Goal: Task Accomplishment & Management: Use online tool/utility

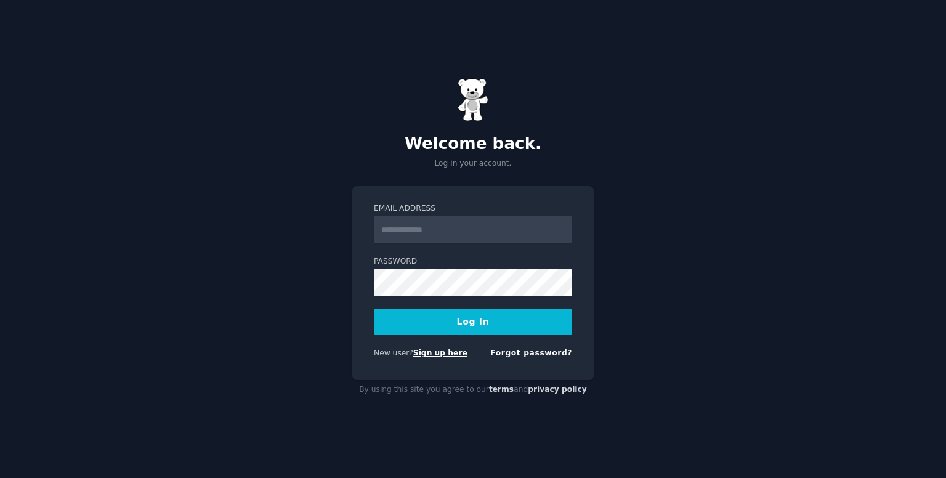
click at [434, 354] on link "Sign up here" at bounding box center [440, 353] width 54 height 9
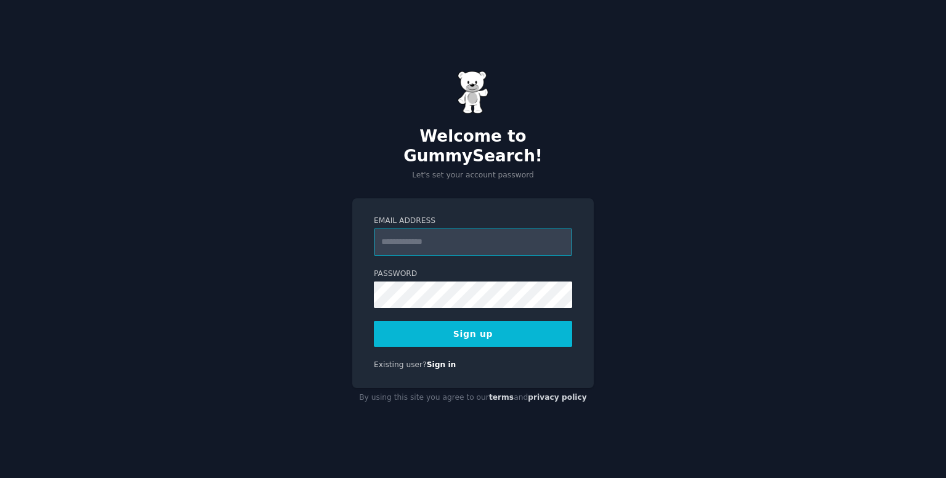
click at [510, 238] on input "Email Address" at bounding box center [473, 241] width 198 height 27
type input "**********"
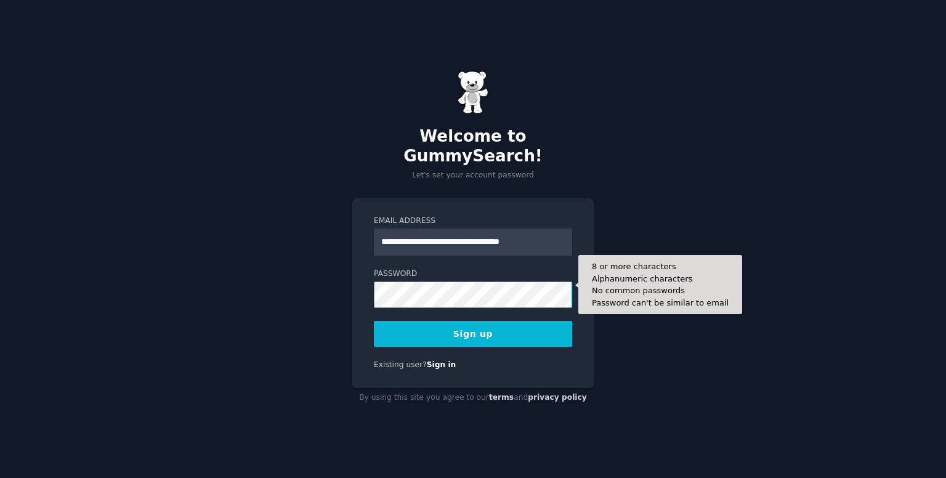
click at [374, 321] on button "Sign up" at bounding box center [473, 334] width 198 height 26
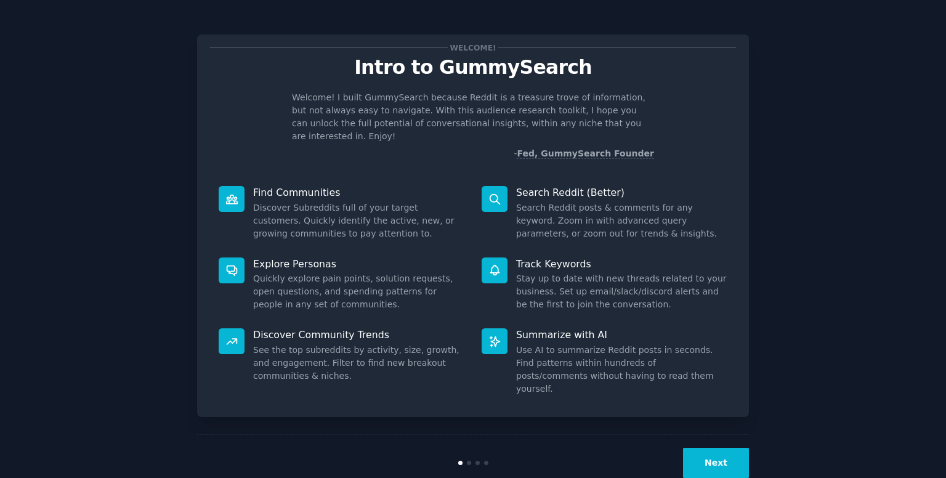
click at [720, 448] on button "Next" at bounding box center [716, 463] width 66 height 30
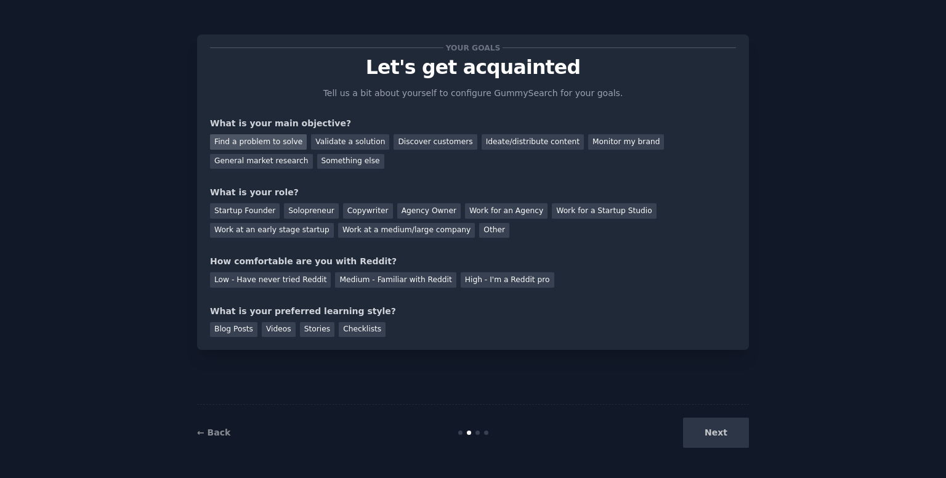
click at [270, 142] on div "Find a problem to solve" at bounding box center [258, 141] width 97 height 15
click at [313, 154] on div "General market research" at bounding box center [261, 161] width 103 height 15
click at [268, 137] on div "Find a problem to solve" at bounding box center [258, 141] width 97 height 15
click at [261, 206] on div "Startup Founder" at bounding box center [245, 210] width 70 height 15
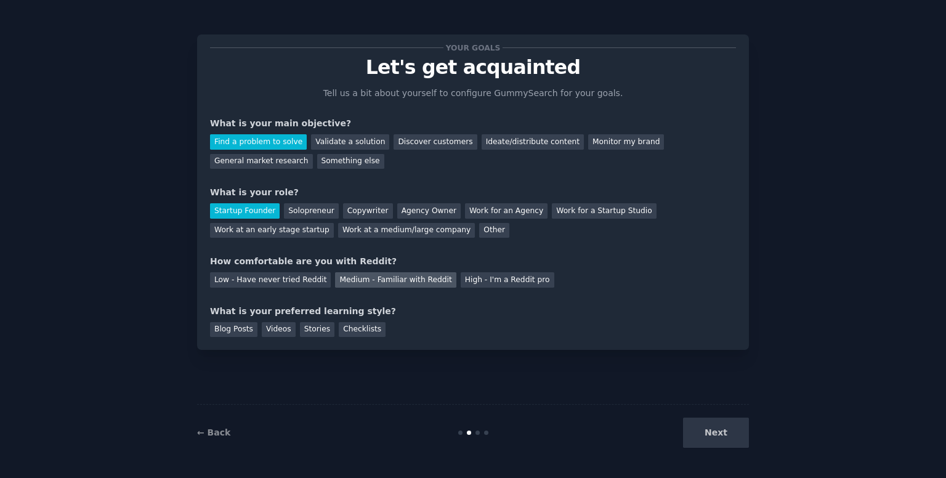
click at [372, 284] on div "Medium - Familiar with Reddit" at bounding box center [395, 279] width 121 height 15
click at [242, 331] on div "Blog Posts" at bounding box center [233, 329] width 47 height 15
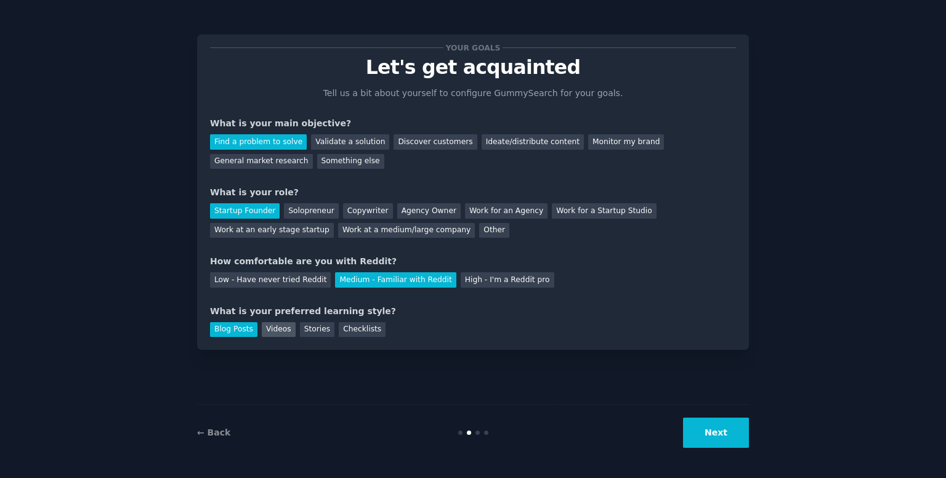
click at [271, 328] on div "Videos" at bounding box center [279, 329] width 34 height 15
click at [309, 328] on div "Stories" at bounding box center [317, 329] width 34 height 15
click at [243, 323] on div "Blog Posts" at bounding box center [233, 329] width 47 height 15
click at [717, 429] on button "Next" at bounding box center [716, 432] width 66 height 30
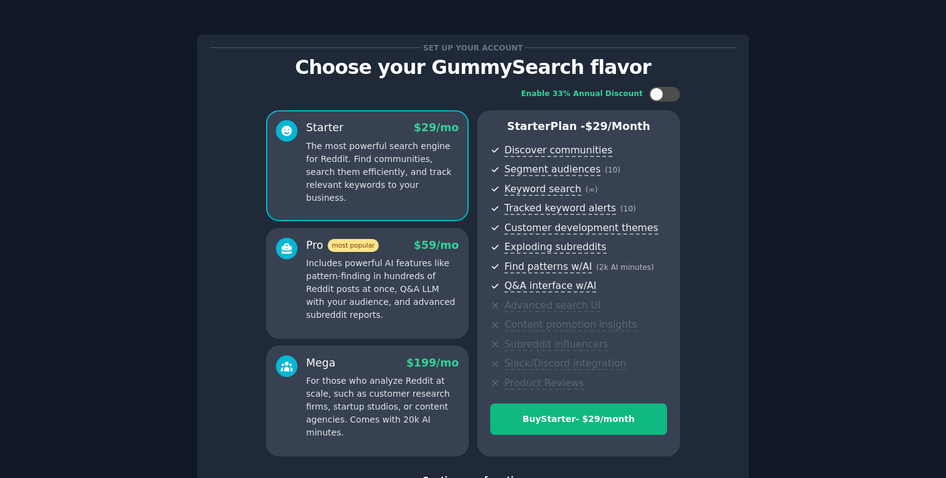
scroll to position [95, 0]
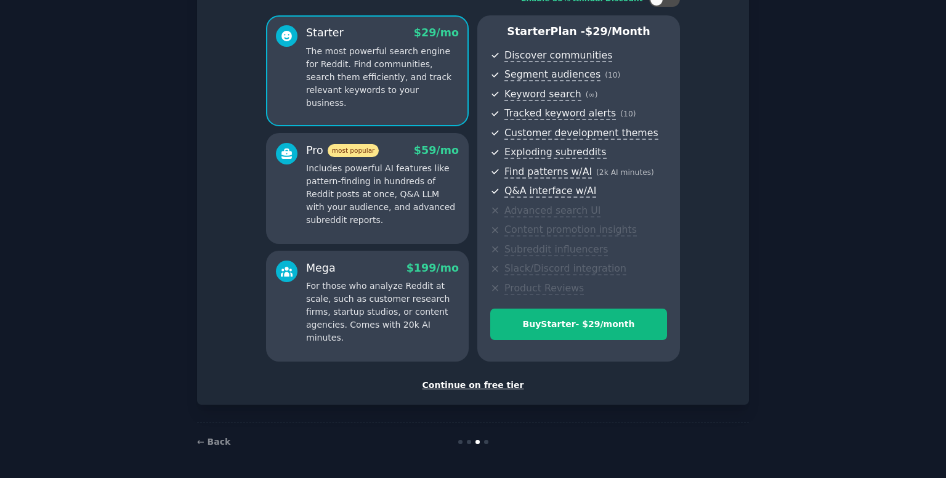
click at [454, 385] on div "Continue on free tier" at bounding box center [473, 385] width 526 height 13
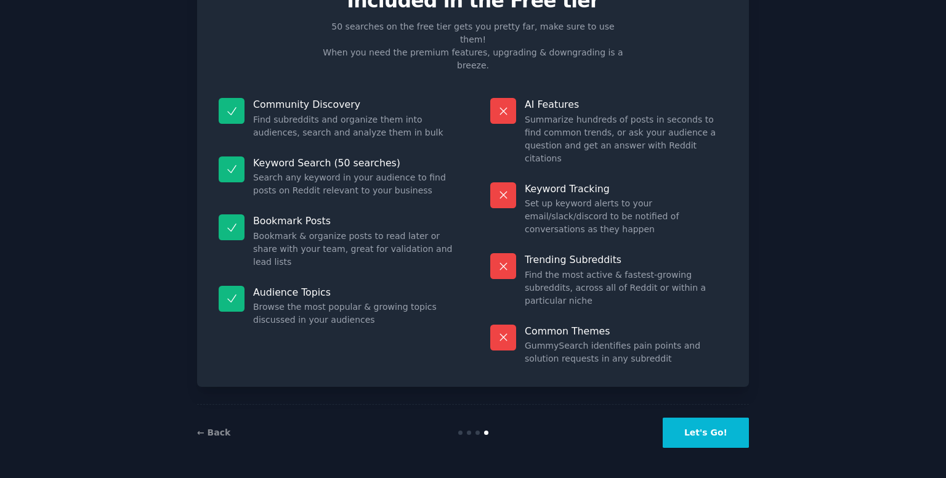
scroll to position [1, 0]
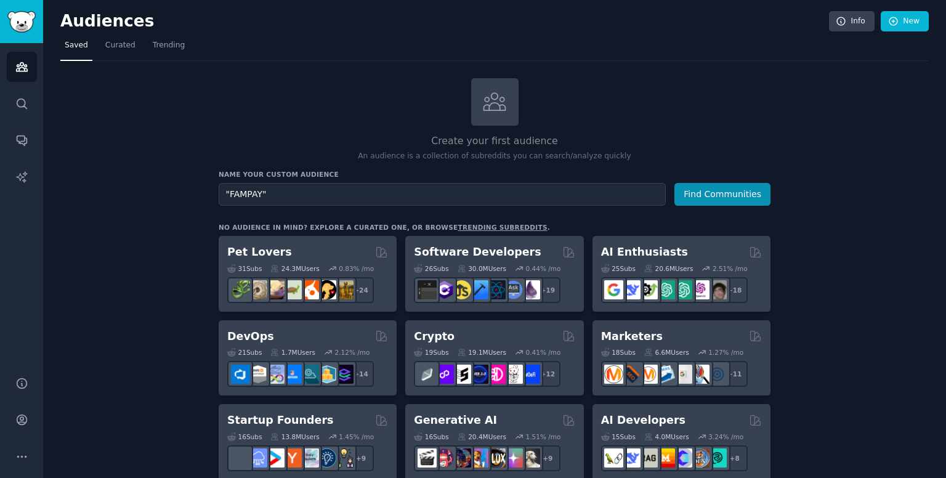
type input ""FAMPAY""
click at [674, 183] on button "Find Communities" at bounding box center [722, 194] width 96 height 23
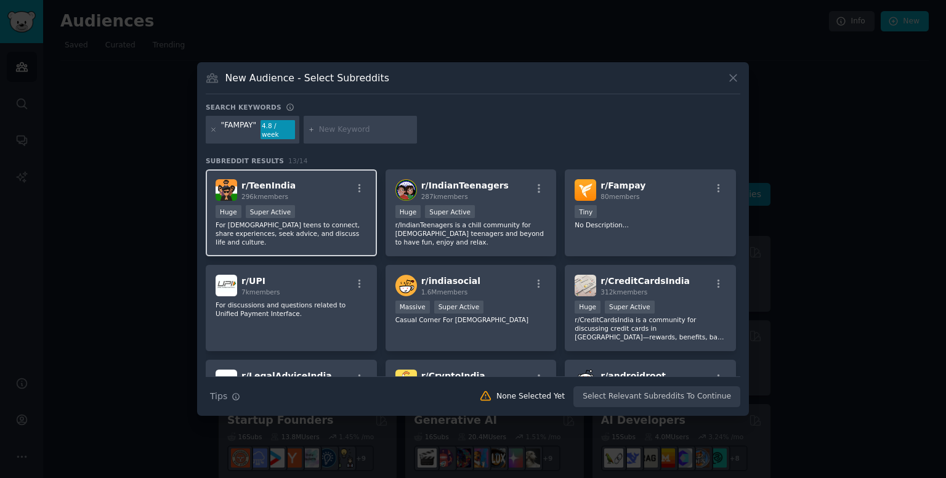
click at [333, 211] on div "Huge Super Active" at bounding box center [291, 212] width 151 height 15
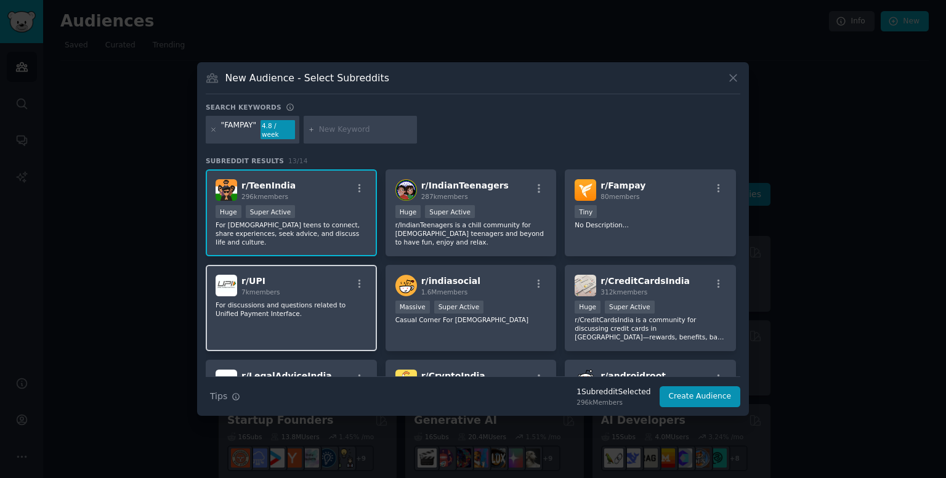
click at [321, 275] on div "r/ UPI 7k members" at bounding box center [291, 286] width 151 height 22
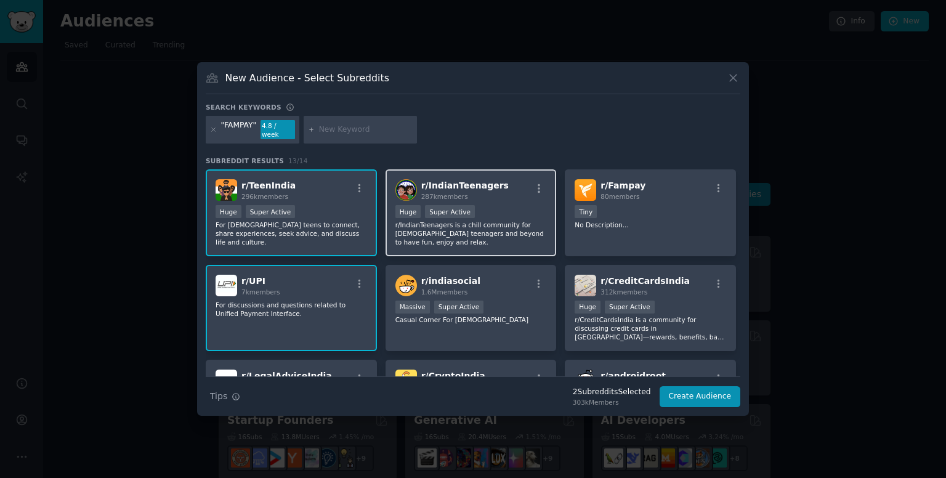
click at [456, 200] on div "r/ IndianTeenagers 287k members >= 95th percentile for submissions / day Huge S…" at bounding box center [470, 212] width 171 height 87
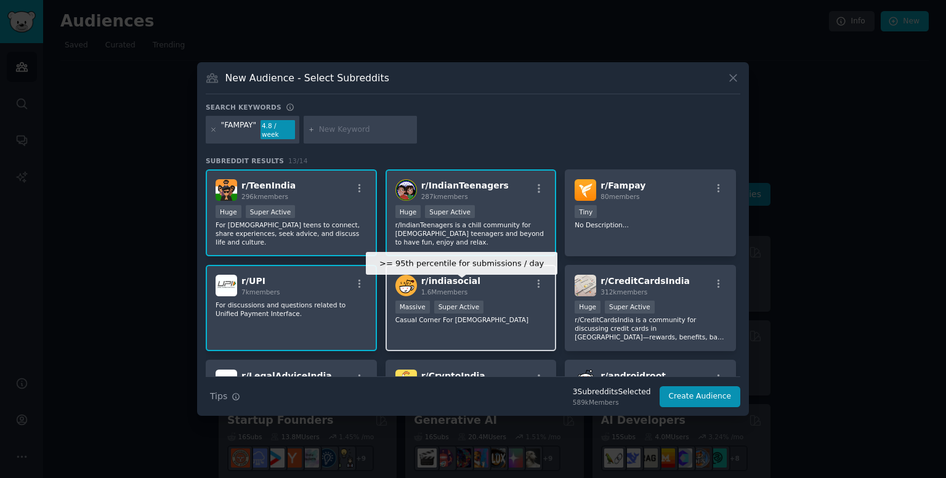
click at [470, 300] on div "Super Active" at bounding box center [459, 306] width 50 height 13
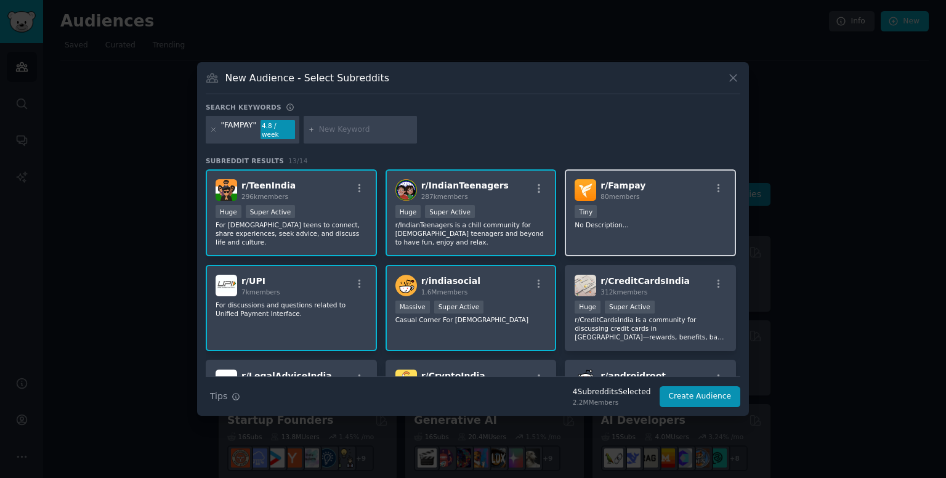
click at [658, 208] on div "Tiny" at bounding box center [650, 212] width 151 height 15
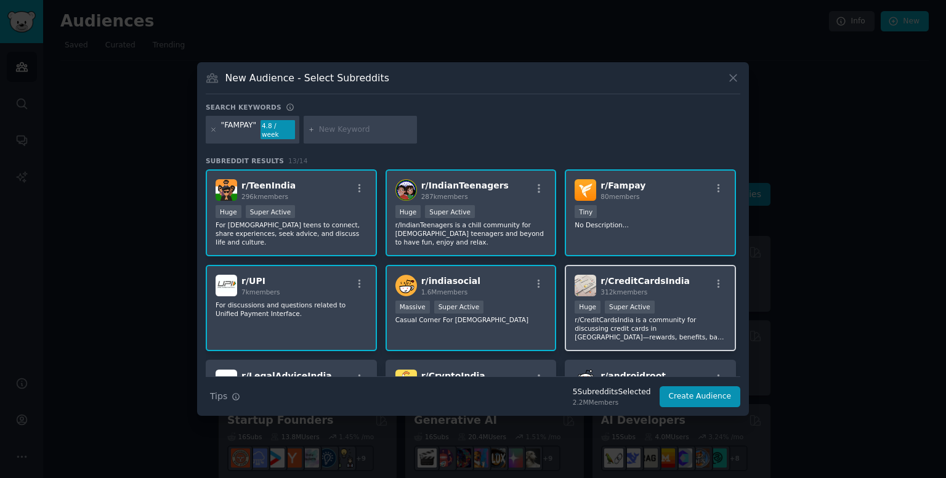
click at [654, 300] on div "Huge Super Active" at bounding box center [650, 307] width 151 height 15
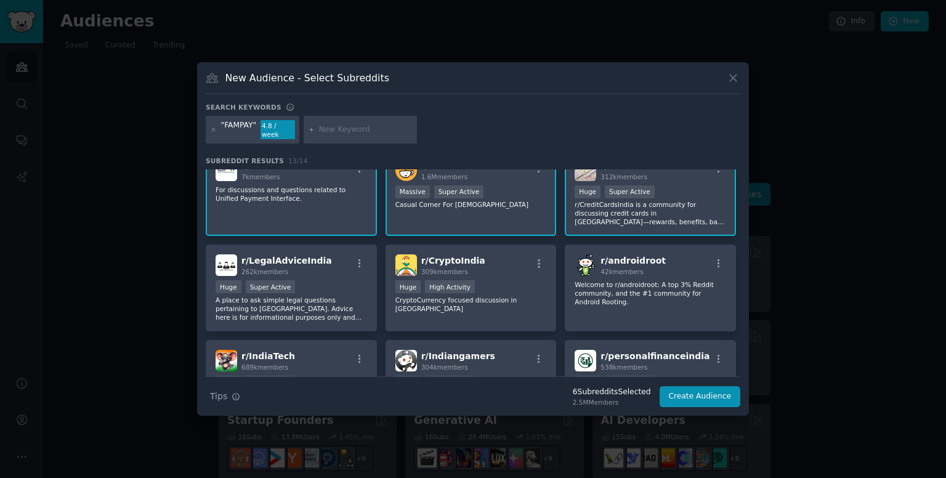
scroll to position [116, 0]
click at [543, 294] on div "r/ CryptoIndia 309k members Huge High Activity CryptoCurrency focused discussio…" at bounding box center [470, 287] width 171 height 87
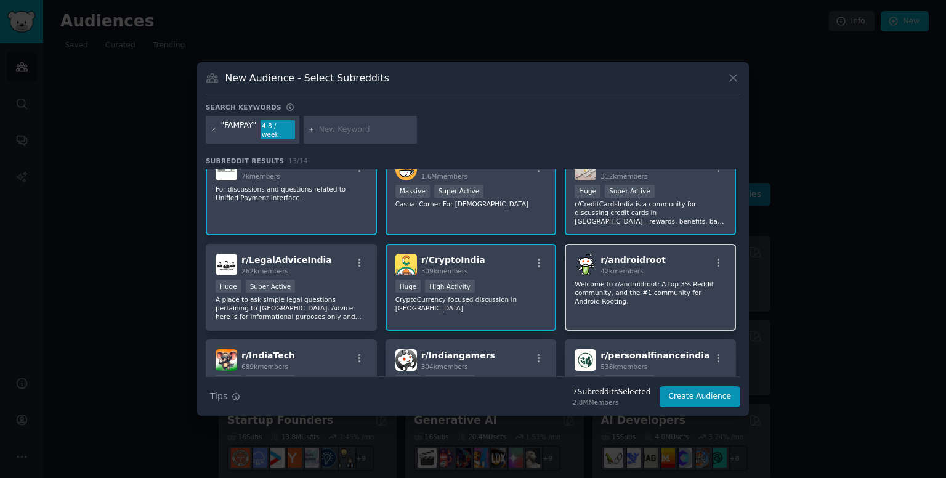
click at [603, 291] on p "Welcome to r/androidroot: A top 3% Reddit community, and the #1 community for A…" at bounding box center [650, 293] width 151 height 26
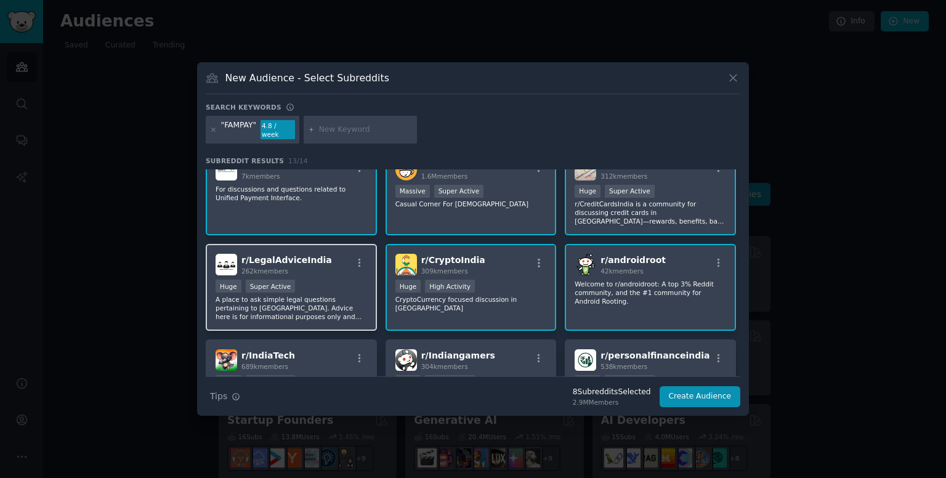
click at [330, 254] on div "r/ LegalAdviceIndia 262k members" at bounding box center [291, 265] width 151 height 22
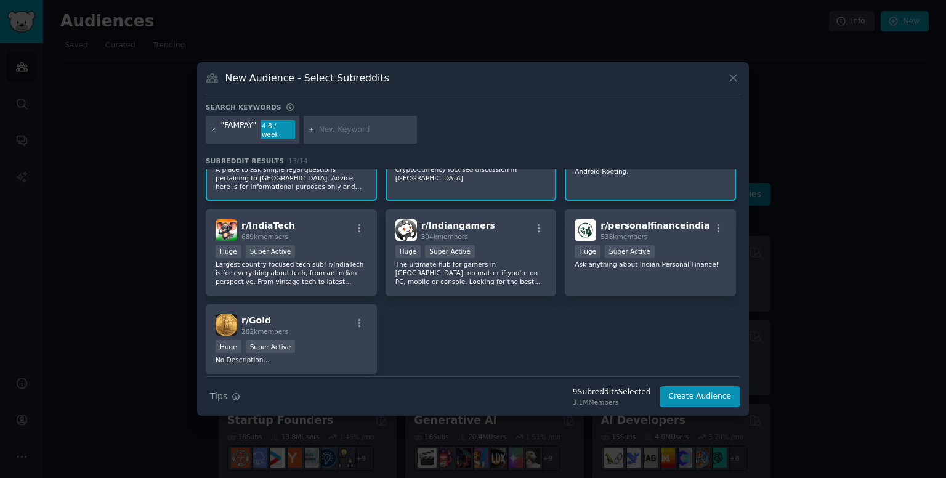
scroll to position [246, 0]
click at [345, 219] on div "r/ IndiaTech 689k members" at bounding box center [291, 230] width 151 height 22
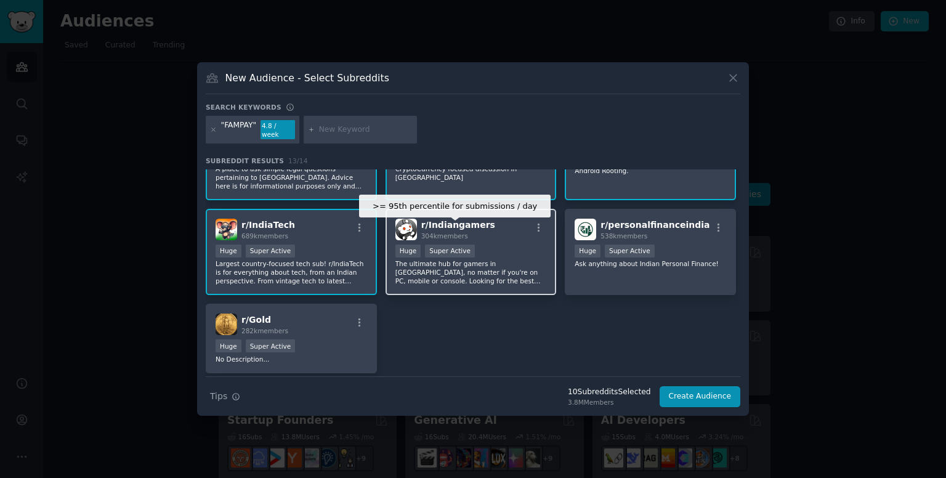
click at [465, 244] on div "Super Active" at bounding box center [450, 250] width 50 height 13
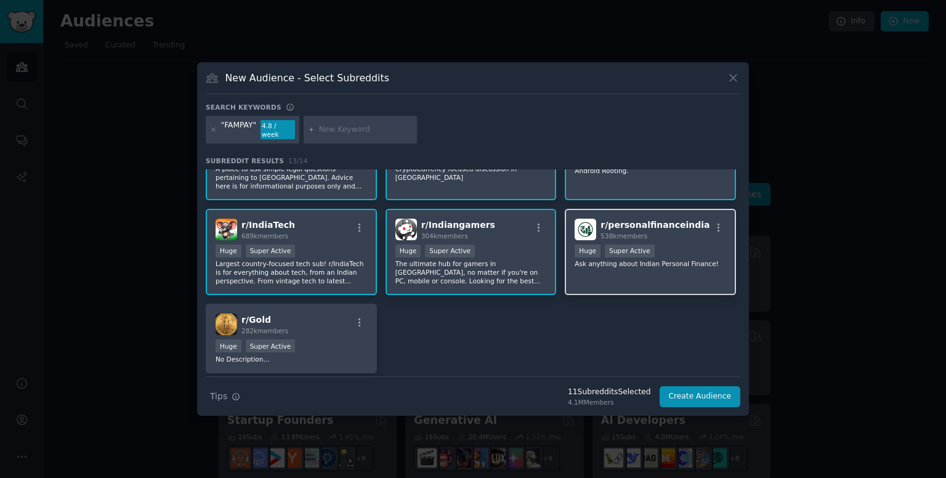
click at [593, 254] on div "r/ personalfinanceindia 538k members Huge Super Active Ask anything about India…" at bounding box center [650, 252] width 171 height 87
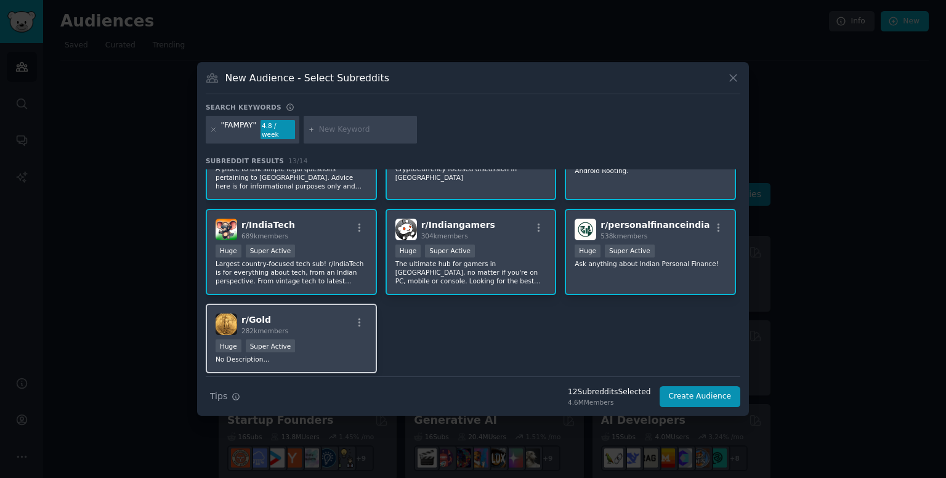
click at [350, 339] on div "Huge Super Active" at bounding box center [291, 346] width 151 height 15
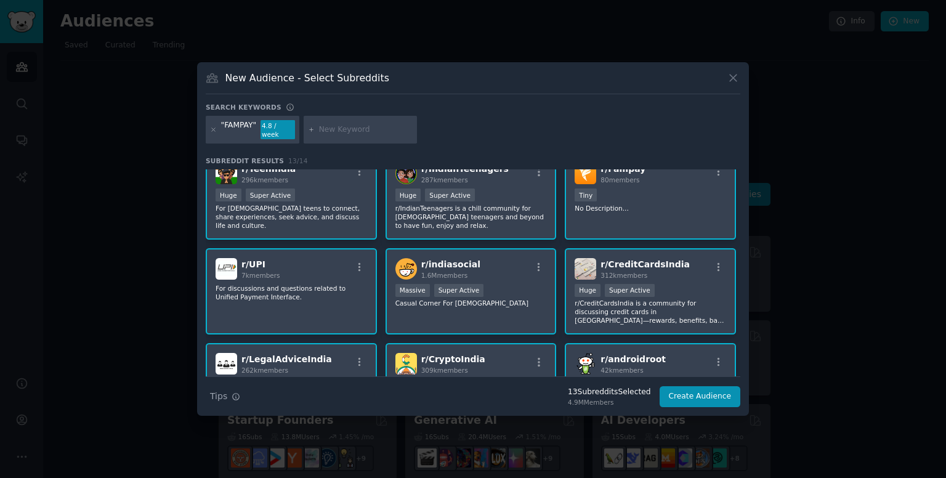
scroll to position [0, 0]
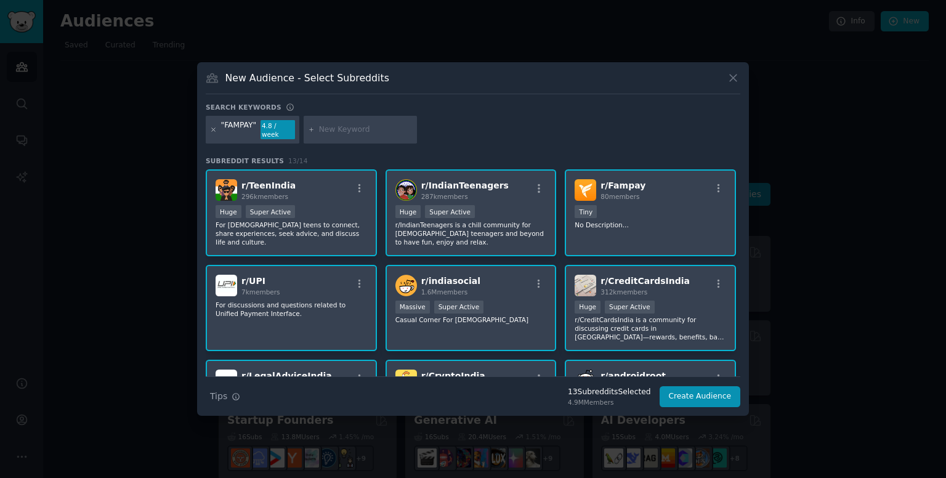
click at [212, 128] on icon at bounding box center [213, 129] width 7 height 7
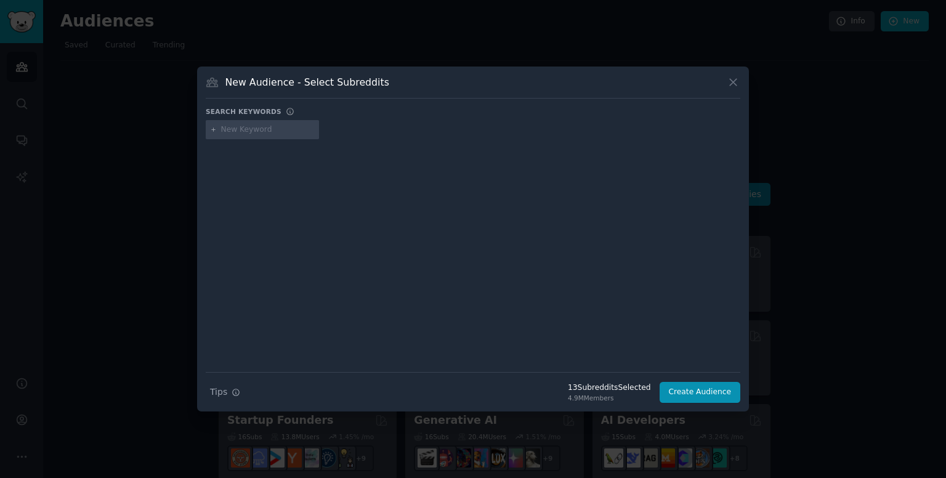
click at [249, 130] on input "text" at bounding box center [268, 129] width 94 height 11
type input "FAMAPP"
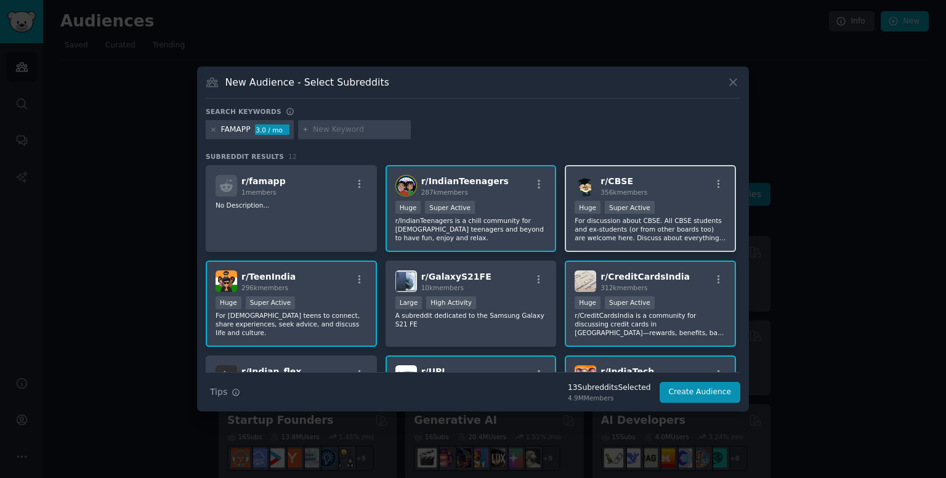
click at [653, 240] on p "For discussion about CBSE. All CBSE students and ex-students (or from other boa…" at bounding box center [650, 229] width 151 height 26
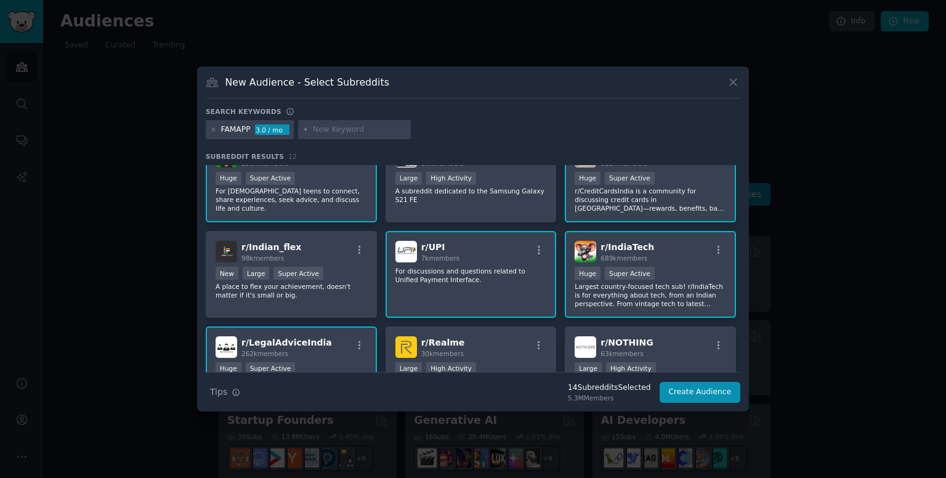
scroll to position [133, 0]
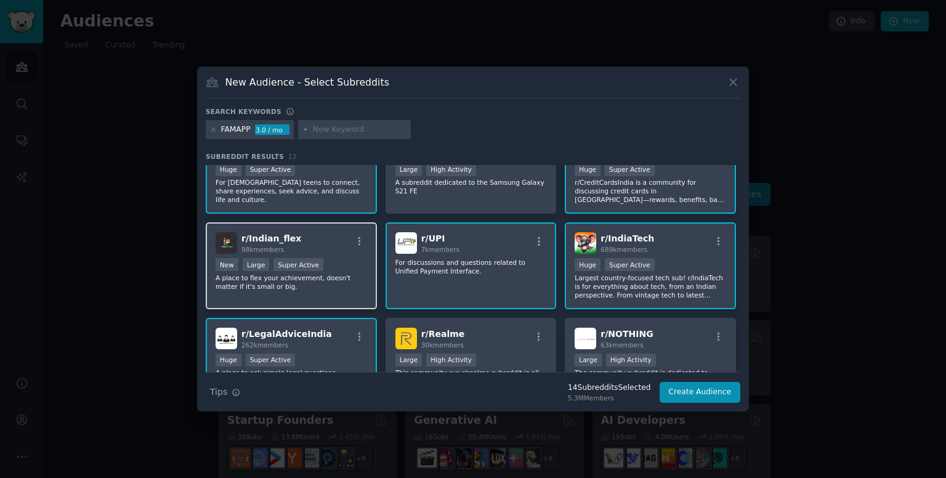
click at [346, 273] on p "A place to flex your achievement, doesn't matter if it's small or big." at bounding box center [291, 281] width 151 height 17
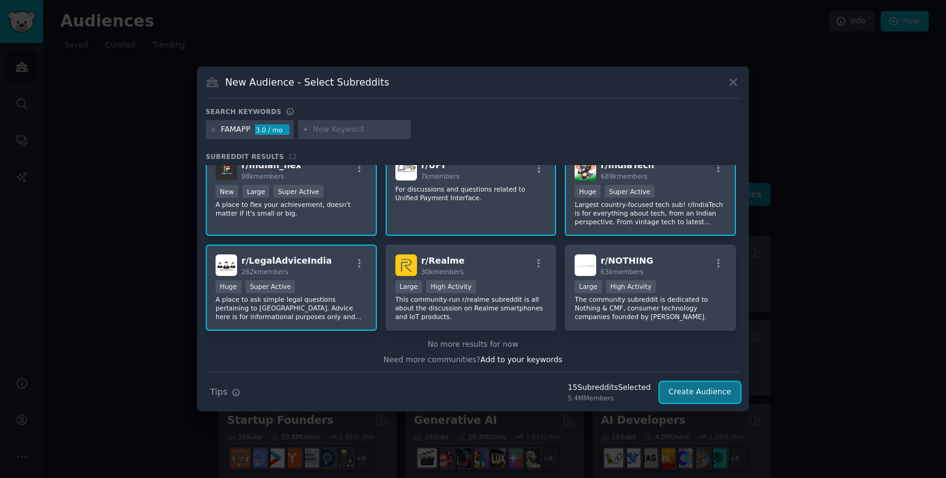
click at [701, 390] on button "Create Audience" at bounding box center [699, 392] width 81 height 21
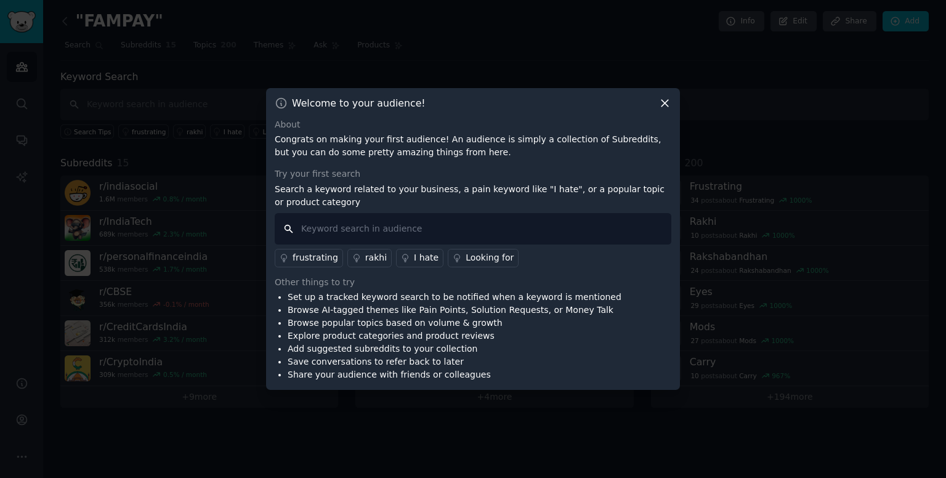
click at [422, 221] on input "text" at bounding box center [473, 228] width 397 height 31
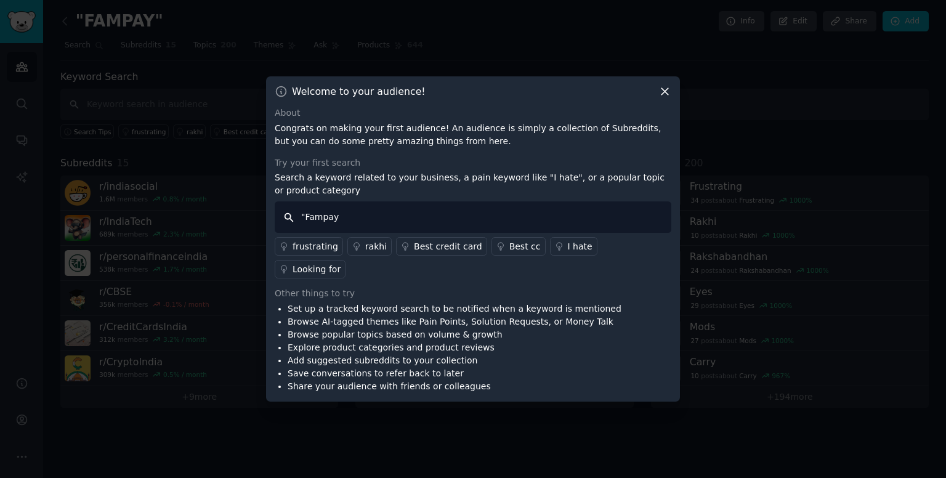
type input ""Fampay""
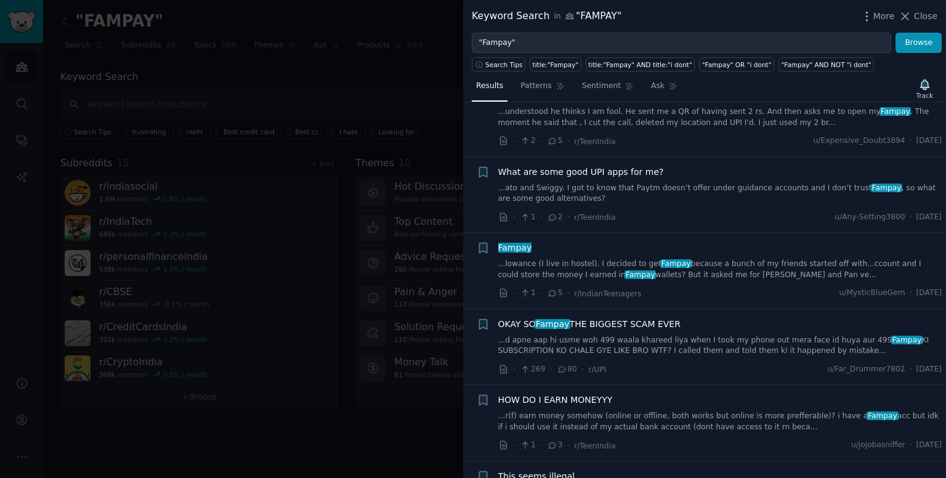
scroll to position [422, 0]
